Goal: Task Accomplishment & Management: Manage account settings

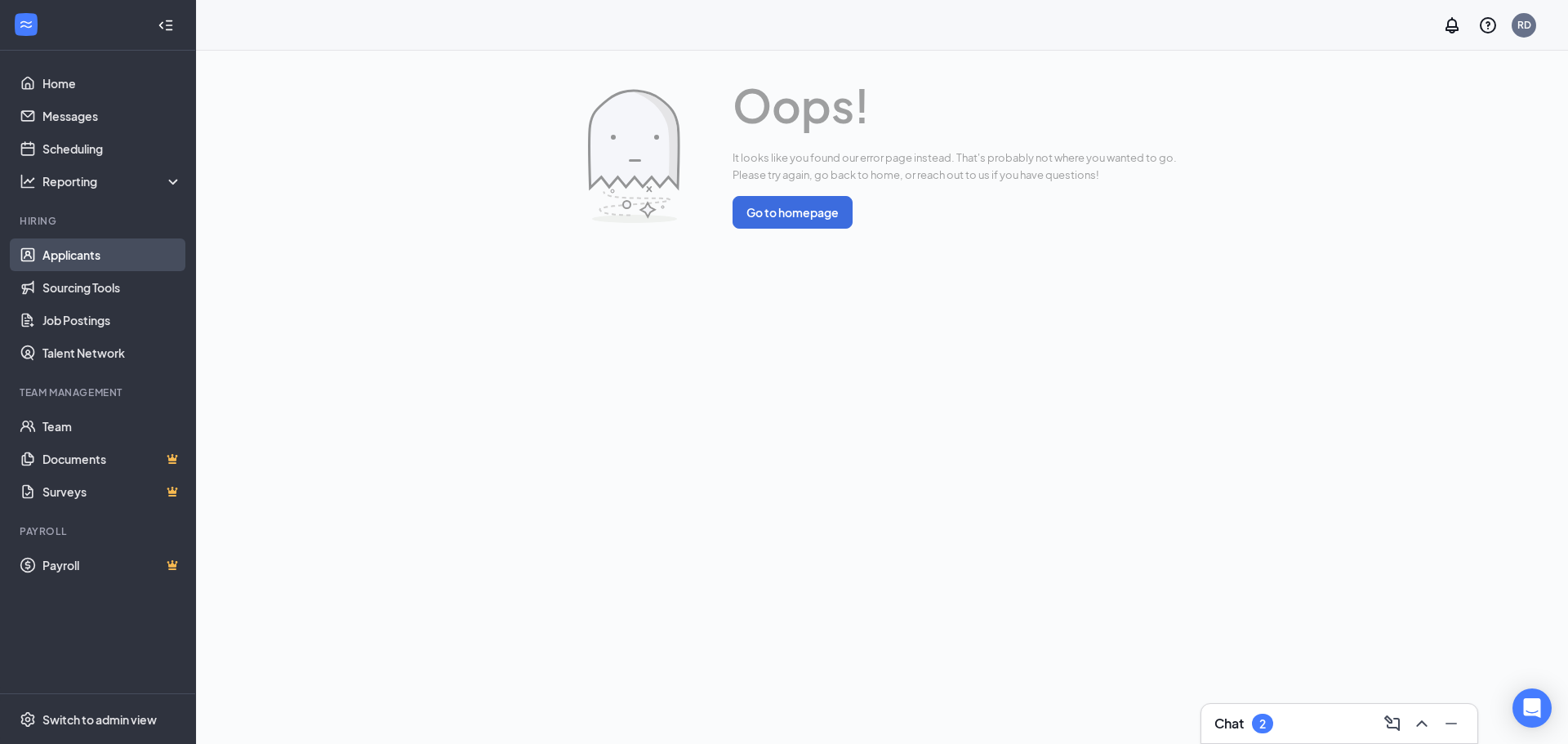
click at [81, 240] on link "Applicants" at bounding box center [112, 254] width 140 height 32
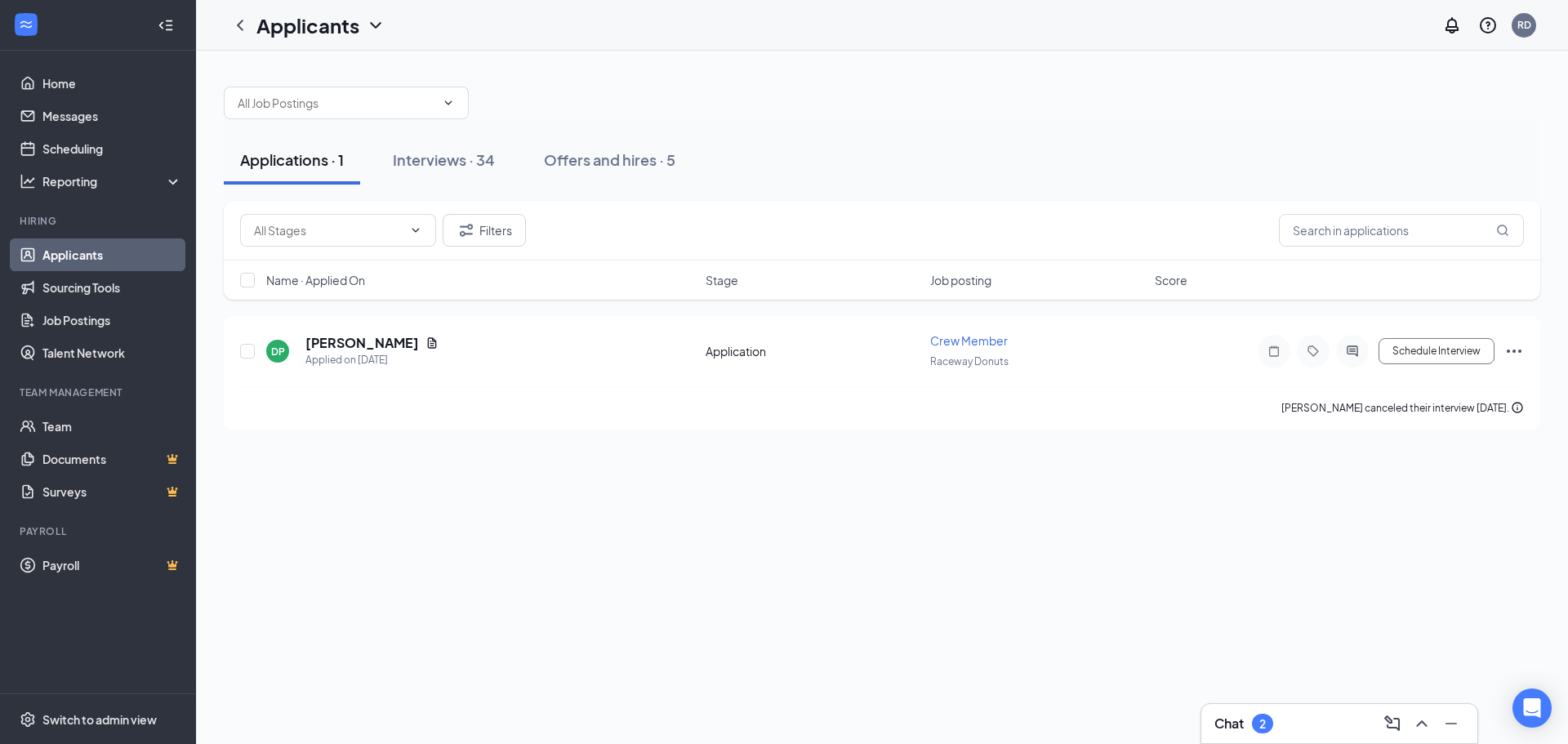
click at [427, 129] on div "Applications · 1 Interviews · 34 Offers and hires · 5" at bounding box center [882, 160] width 1317 height 81
click at [429, 151] on div "Interviews · 34" at bounding box center [444, 160] width 102 height 21
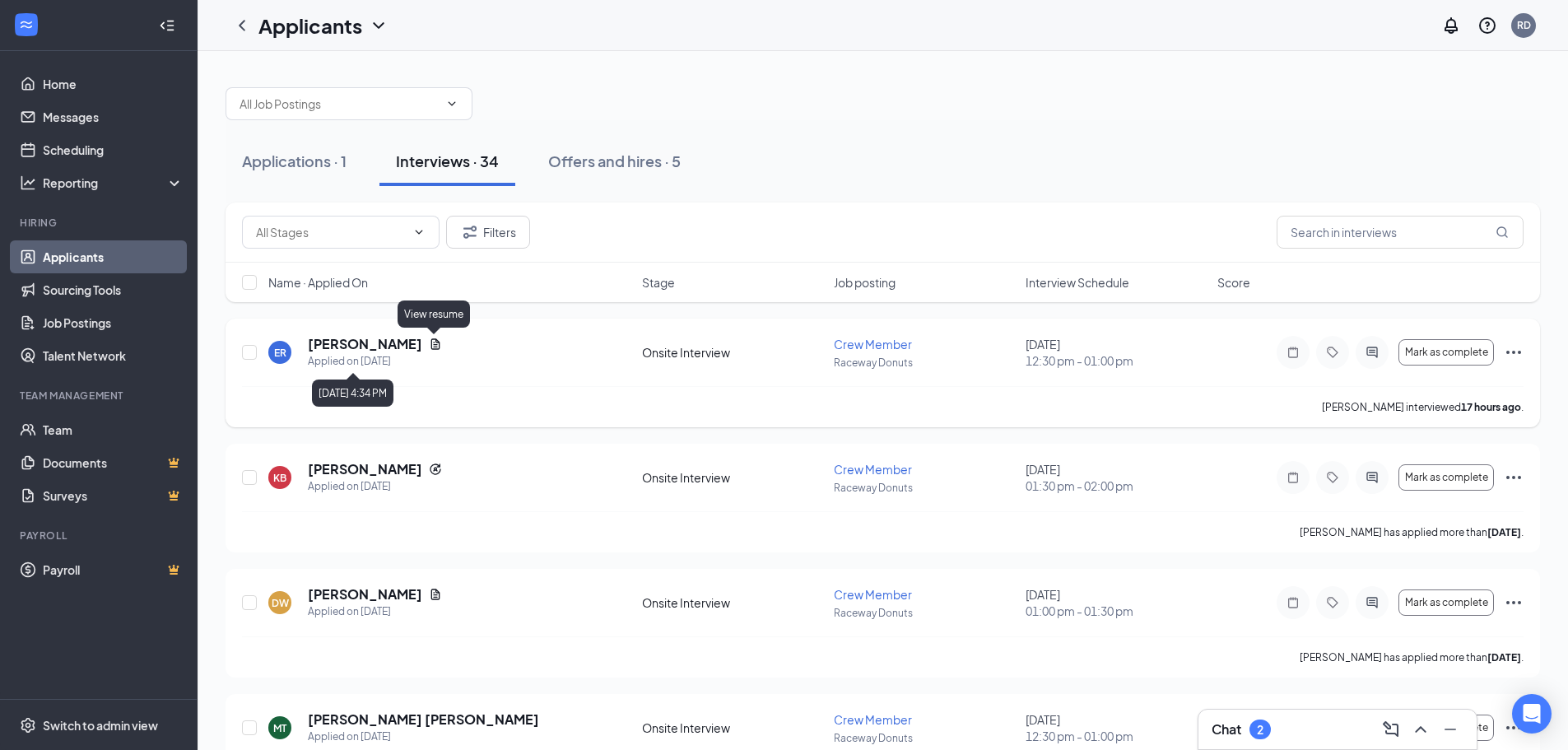
click at [436, 340] on icon "Document" at bounding box center [436, 344] width 9 height 11
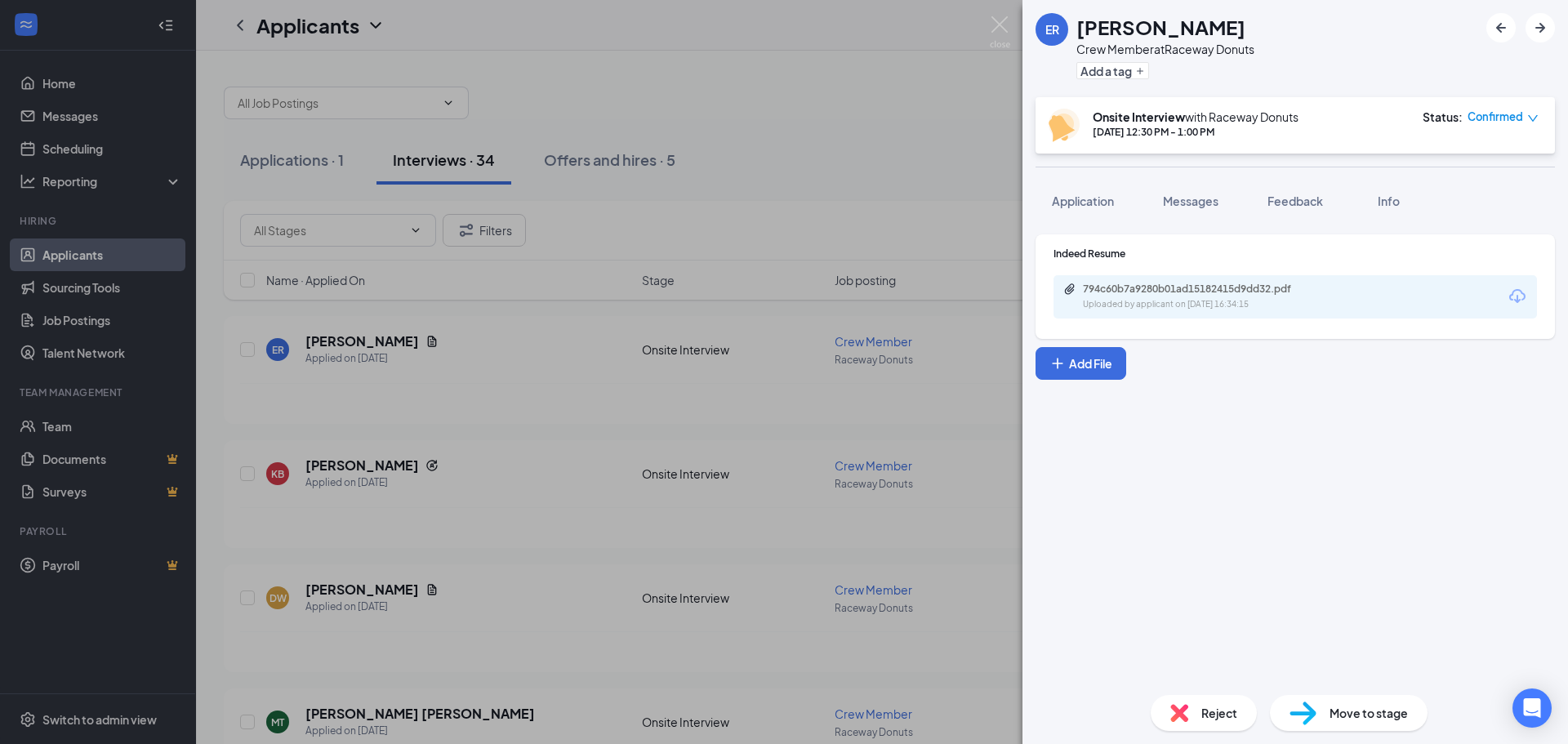
click at [1018, 303] on div "ER [PERSON_NAME] Crew Member at Raceway Donuts Add a tag Onsite Interview with …" at bounding box center [784, 372] width 1568 height 744
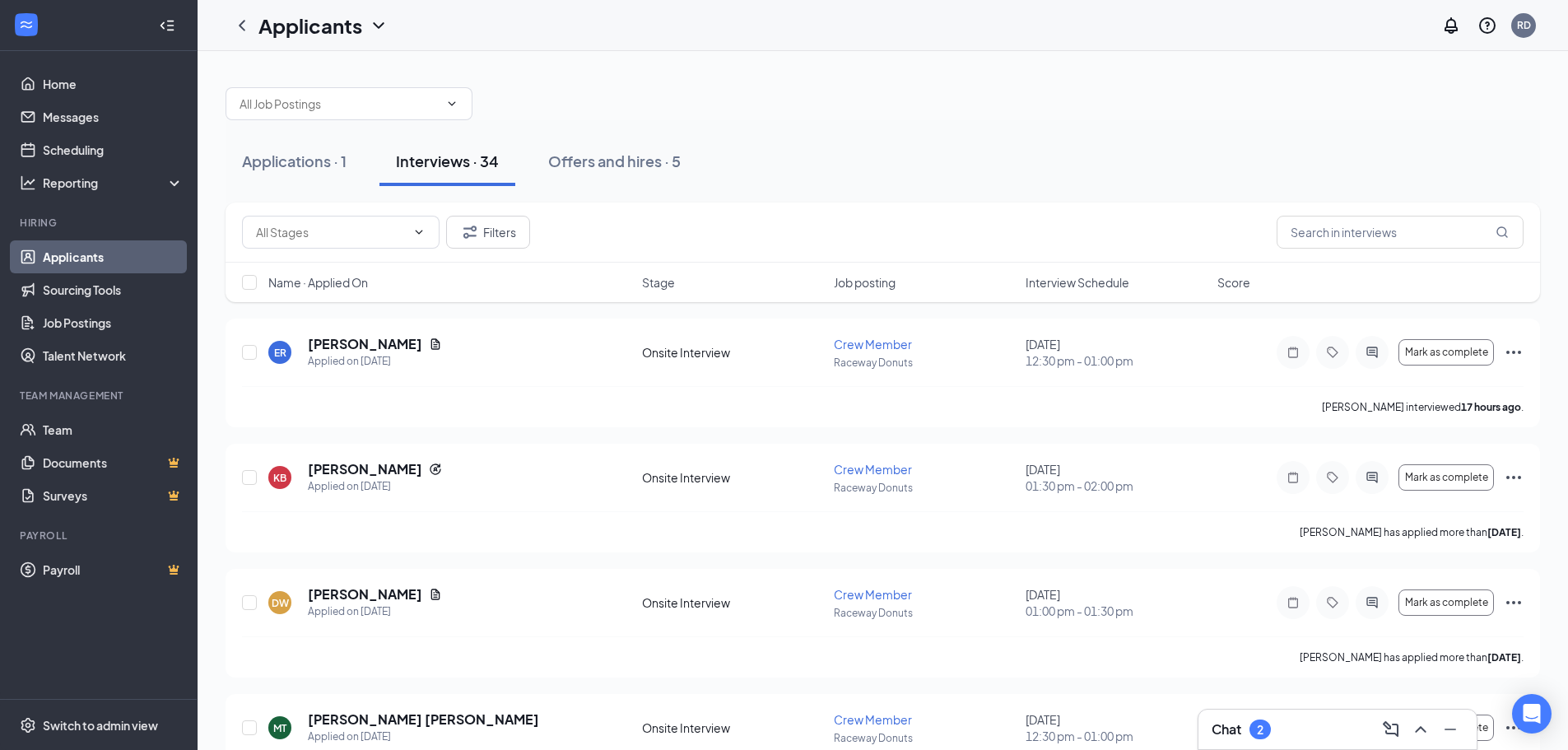
click at [1133, 303] on div "Filters Name · Applied On Stage Job posting Interview Schedule Score" at bounding box center [882, 261] width 1314 height 116
click at [430, 341] on icon "Document" at bounding box center [436, 344] width 13 height 13
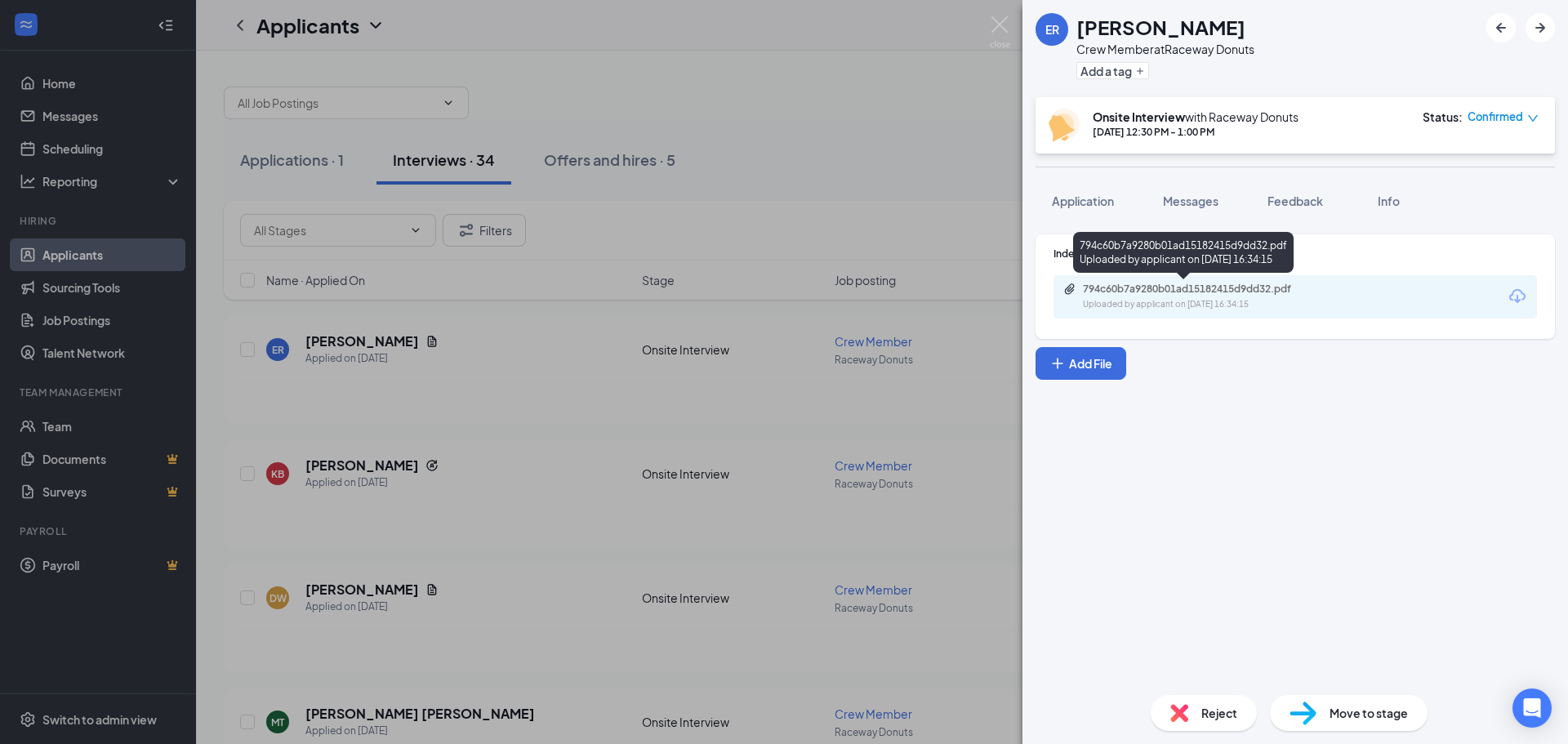
click at [1184, 296] on div "794c60b7a9280b01ad15182415d9dd32.pdf Uploaded by applicant on [DATE] 16:34:15" at bounding box center [1196, 297] width 264 height 28
click at [928, 136] on div "ER [PERSON_NAME] Crew Member at Raceway Donuts Add a tag Onsite Interview with …" at bounding box center [784, 372] width 1568 height 744
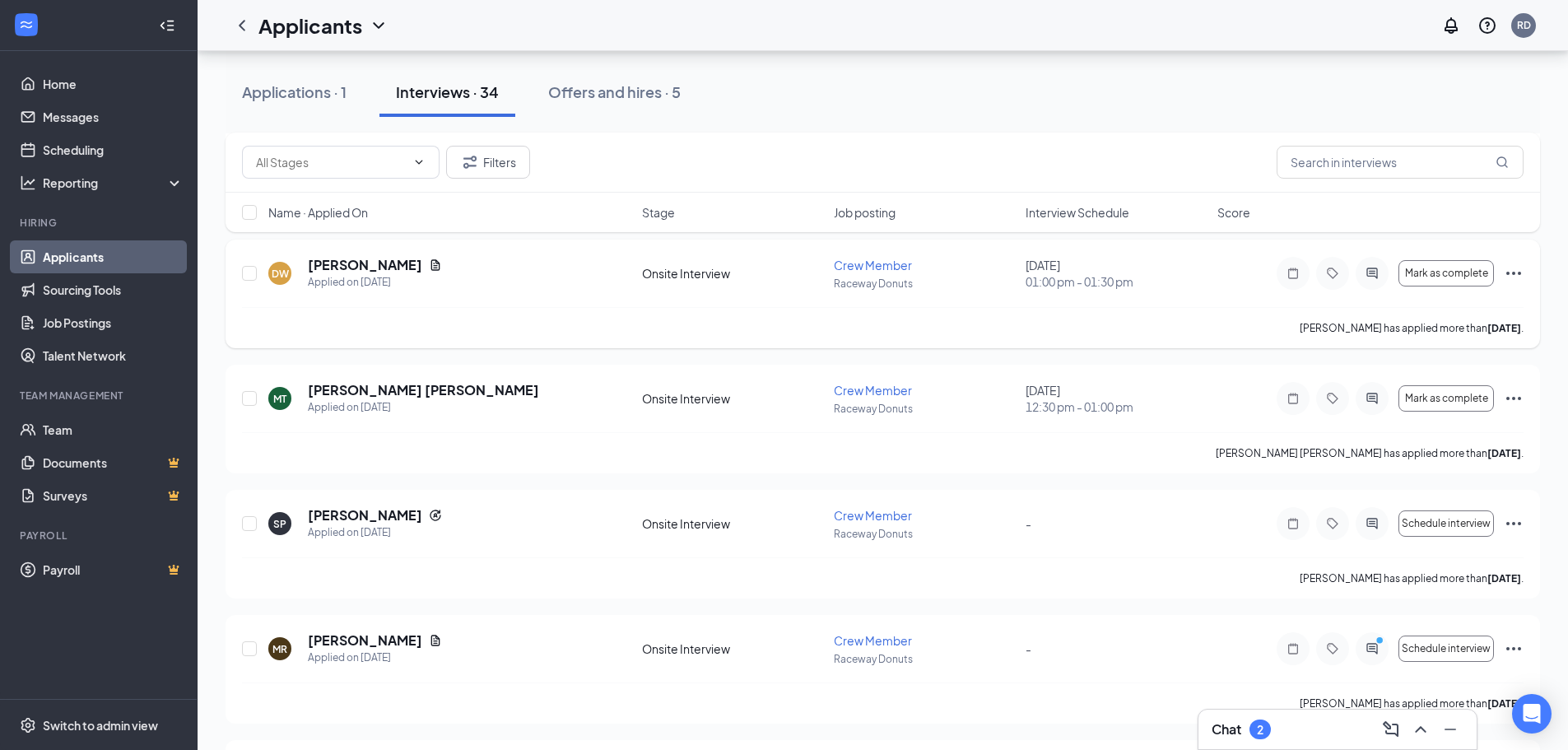
scroll to position [82, 0]
